Goal: Task Accomplishment & Management: Use online tool/utility

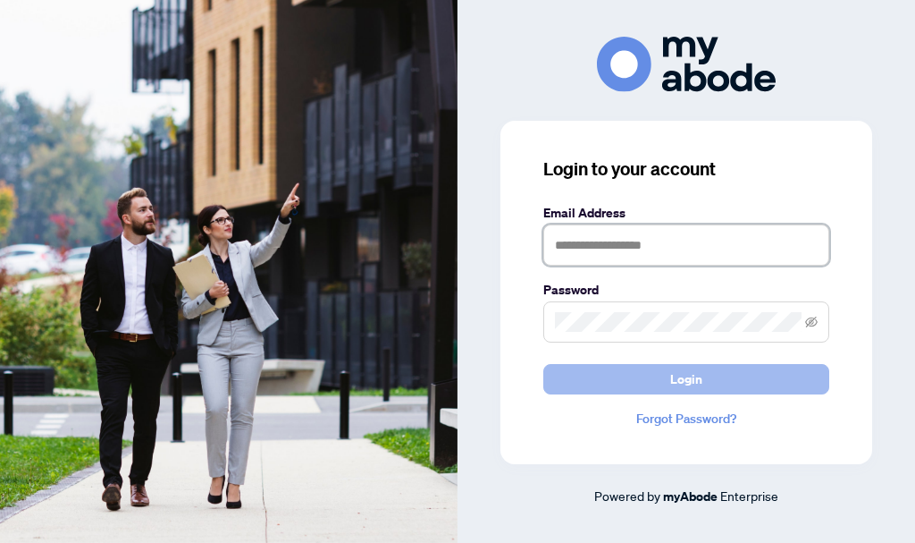
type input "**********"
click at [681, 370] on span "Login" at bounding box center [686, 379] width 32 height 29
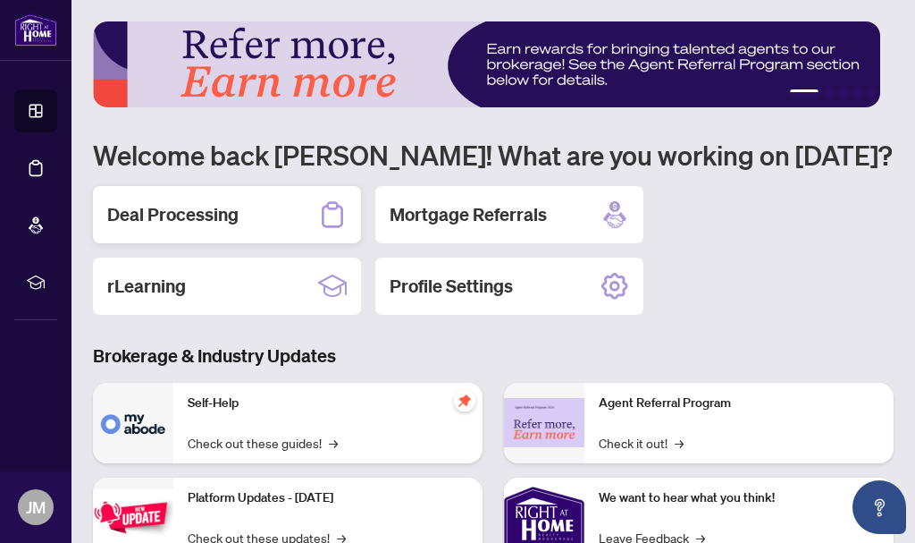
click at [194, 216] on h2 "Deal Processing" at bounding box center [172, 214] width 131 height 25
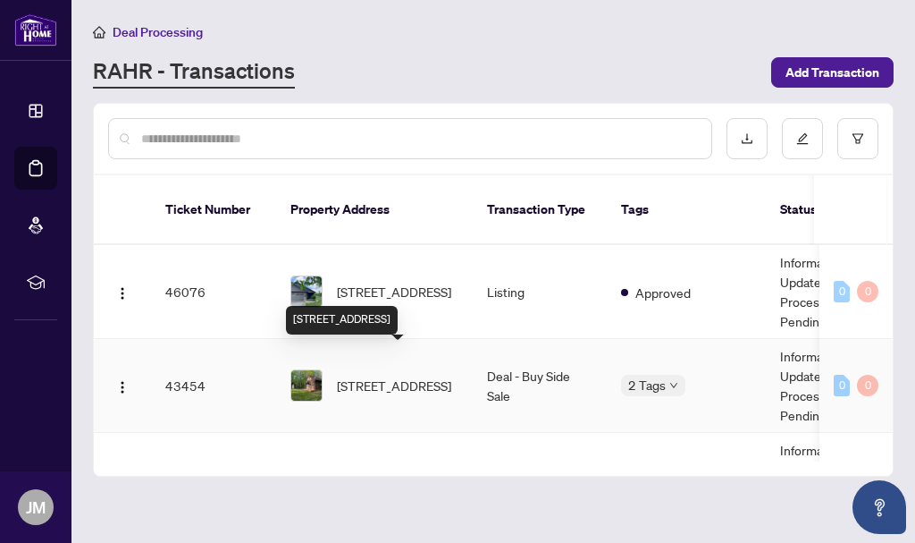
click at [373, 375] on span "[STREET_ADDRESS]" at bounding box center [394, 385] width 114 height 20
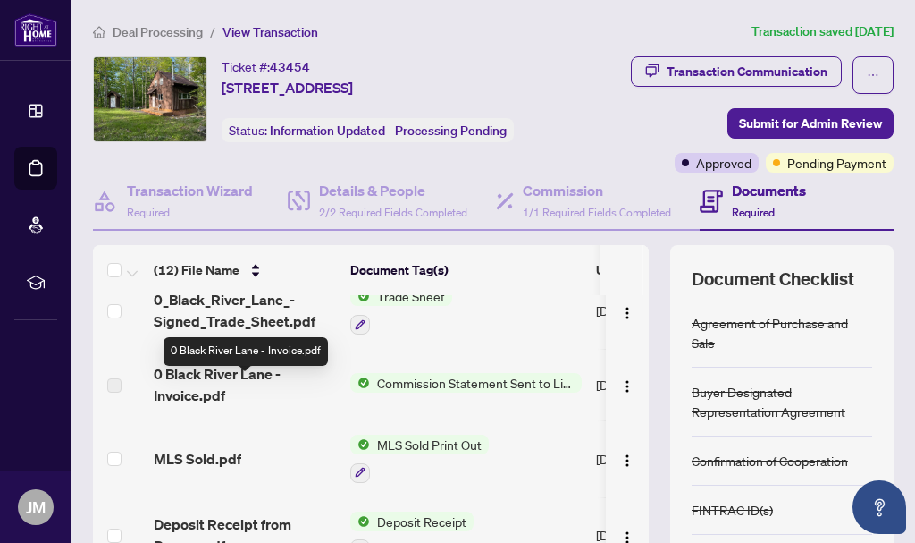
scroll to position [45, 0]
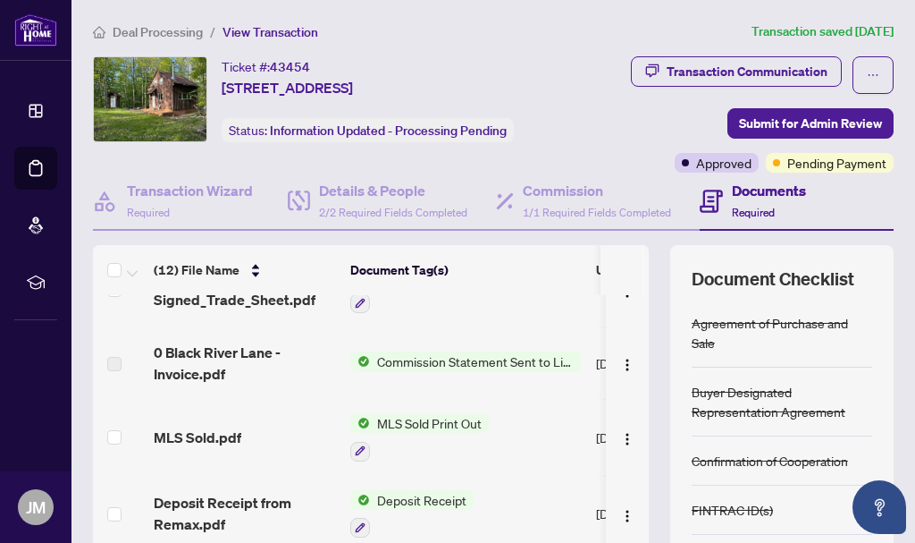
click at [212, 429] on span "MLS Sold.pdf" at bounding box center [198, 436] width 88 height 21
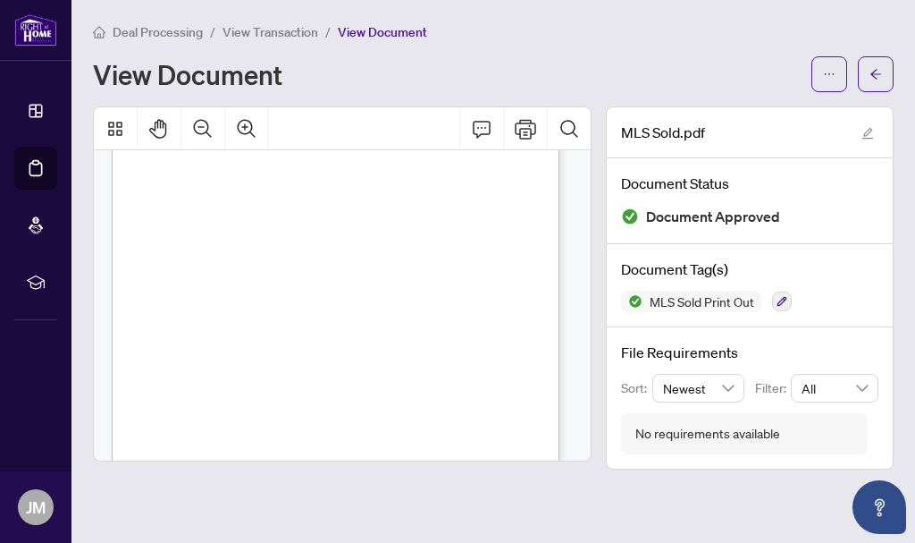
scroll to position [201, 0]
click at [245, 127] on icon "Zoom In" at bounding box center [246, 128] width 21 height 21
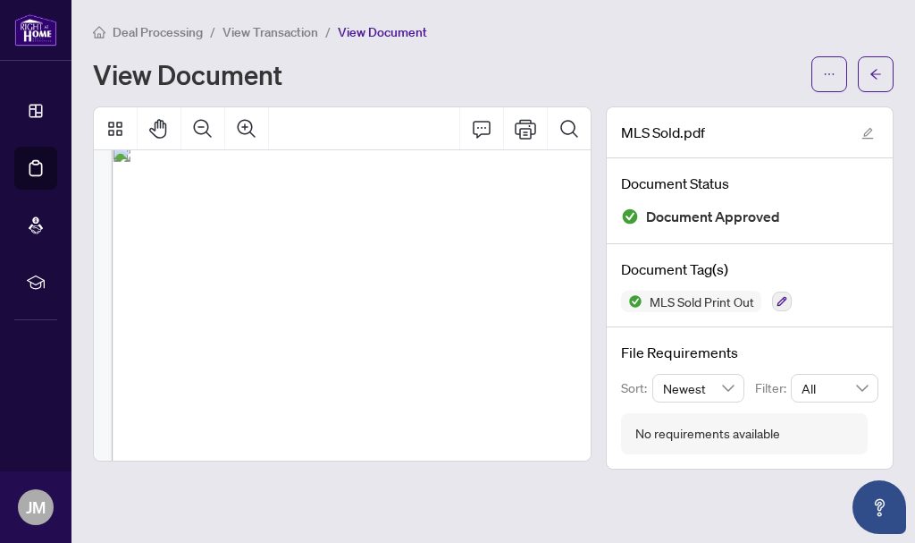
scroll to position [22, 0]
click at [265, 39] on li "View Transaction" at bounding box center [271, 31] width 96 height 21
click at [268, 35] on span "View Transaction" at bounding box center [271, 32] width 96 height 16
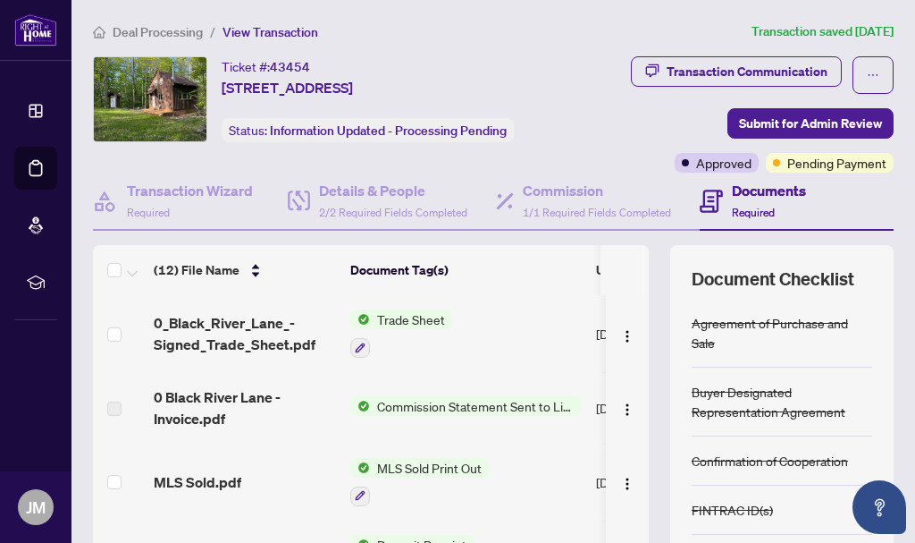
drag, startPoint x: 139, startPoint y: 21, endPoint x: 181, endPoint y: 41, distance: 45.6
click at [140, 21] on li "Deal Processing" at bounding box center [148, 31] width 110 height 21
click at [165, 28] on span "Deal Processing" at bounding box center [158, 32] width 90 height 16
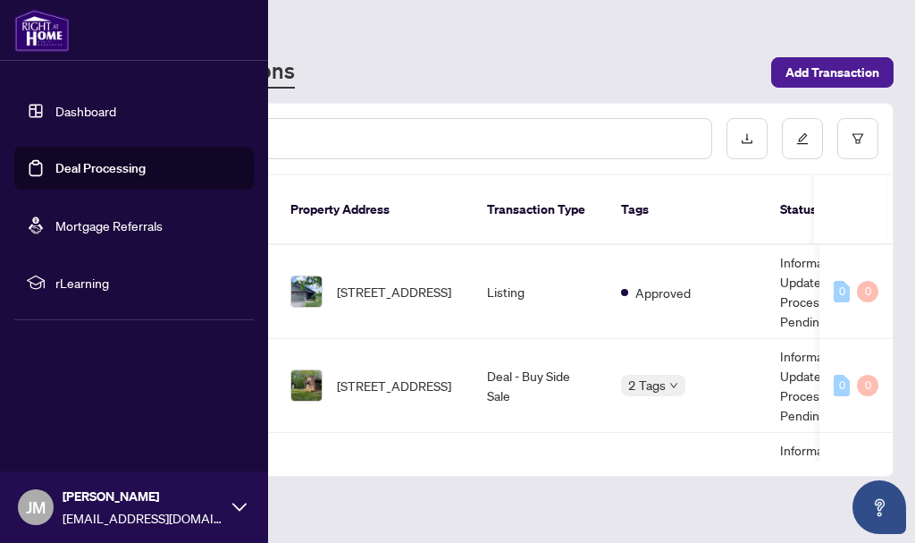
click at [39, 519] on span "JM" at bounding box center [36, 506] width 20 height 25
click at [84, 402] on span "Logout" at bounding box center [72, 400] width 40 height 29
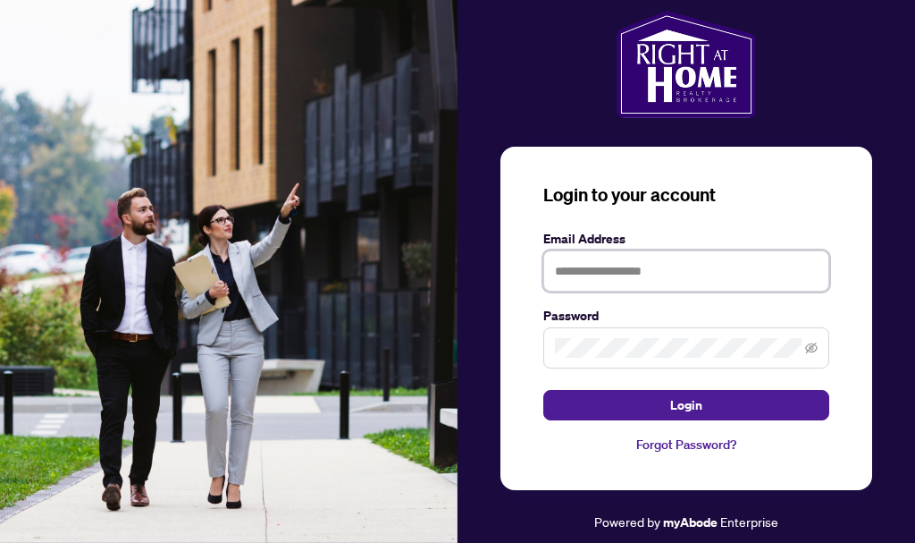
type input "**********"
